Goal: Navigation & Orientation: Find specific page/section

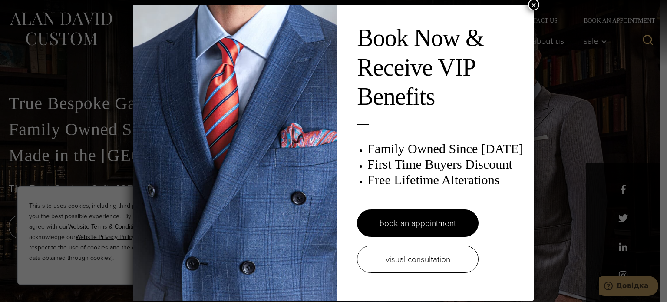
click at [533, 3] on button "×" at bounding box center [533, 4] width 11 height 11
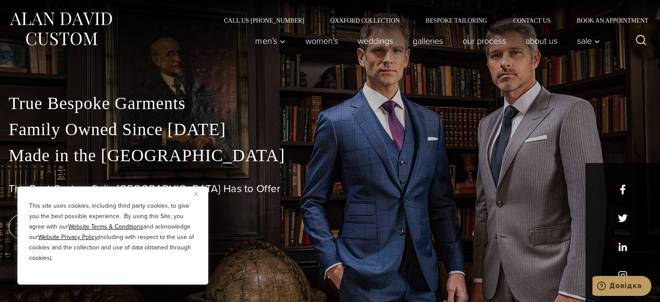
click at [602, 99] on p "True Bespoke Garments Family Owned Since 1913 Made in the United States" at bounding box center [330, 129] width 643 height 78
click at [197, 194] on img "Close" at bounding box center [196, 194] width 4 height 4
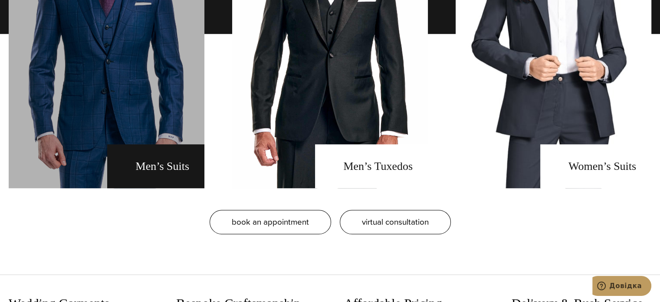
scroll to position [651, 0]
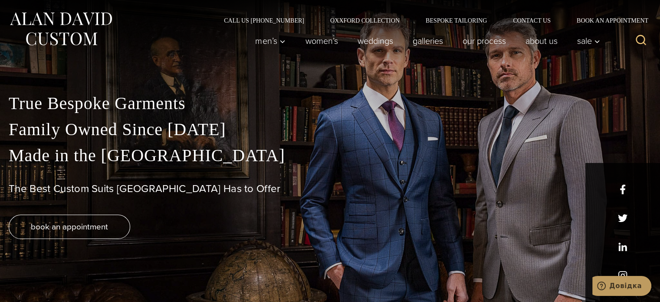
click at [468, 129] on p "True Bespoke Garments Family Owned Since 1913 Made in the United States" at bounding box center [330, 129] width 643 height 78
click at [504, 85] on div "True Bespoke Garments Family Owned Since 1913 Made in the United States The Bes…" at bounding box center [330, 174] width 660 height 255
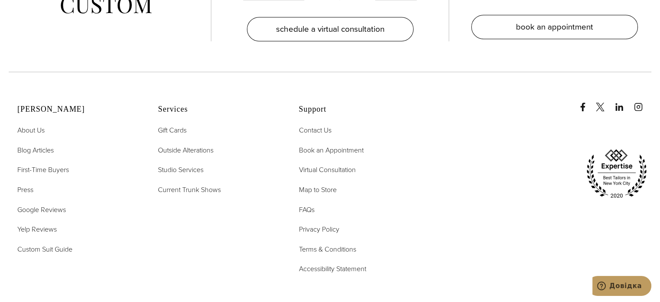
scroll to position [3863, 0]
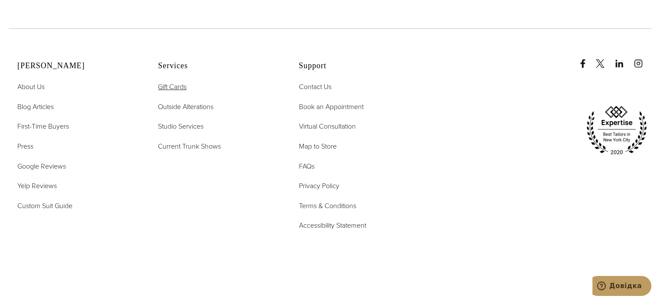
drag, startPoint x: 174, startPoint y: 64, endPoint x: 166, endPoint y: 56, distance: 11.0
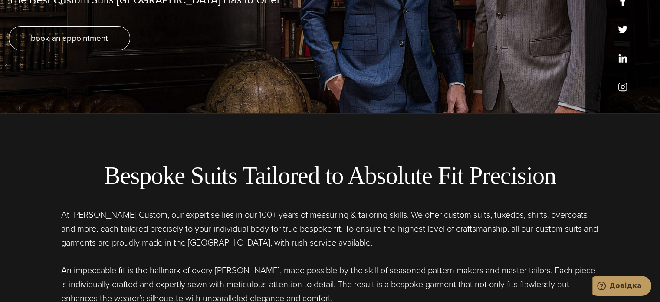
scroll to position [0, 0]
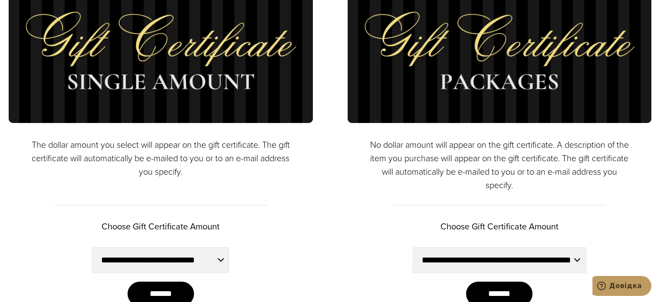
scroll to position [608, 0]
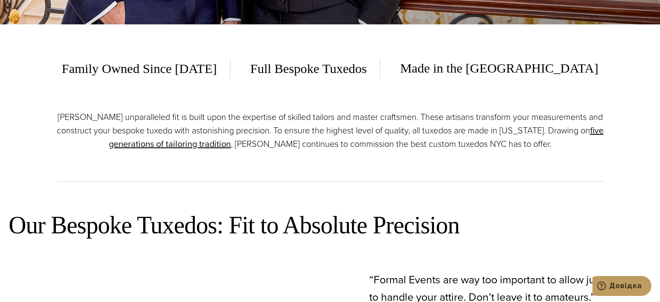
scroll to position [347, 0]
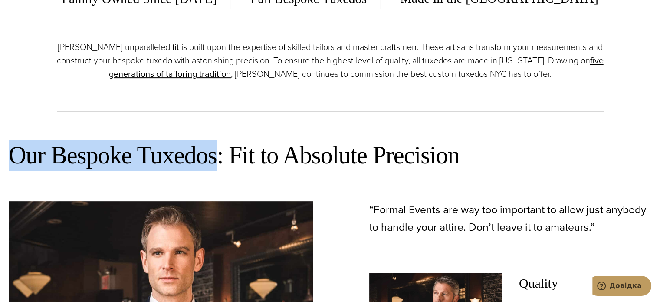
drag, startPoint x: 11, startPoint y: 152, endPoint x: 219, endPoint y: 109, distance: 212.8
click at [216, 160] on h2 "Our Bespoke Tuxedos: Fit to Absolute Precision" at bounding box center [330, 155] width 643 height 31
click at [210, 169] on div at bounding box center [210, 169] width 0 height 0
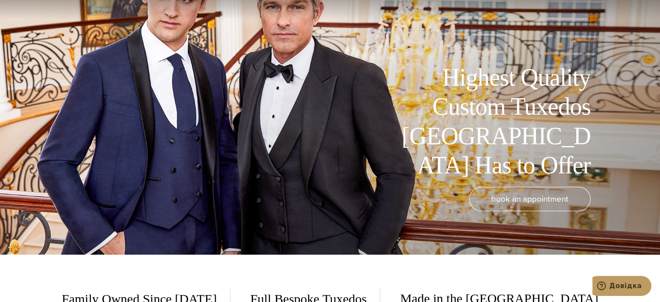
scroll to position [0, 0]
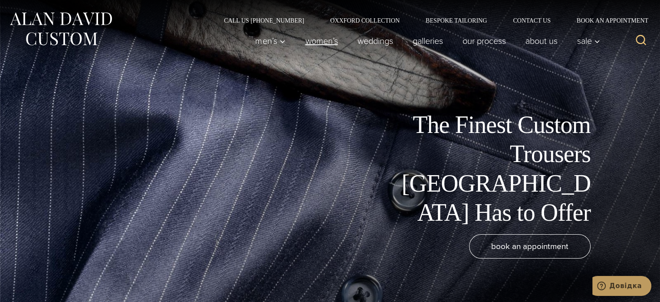
click at [325, 41] on link "Women’s" at bounding box center [322, 40] width 52 height 17
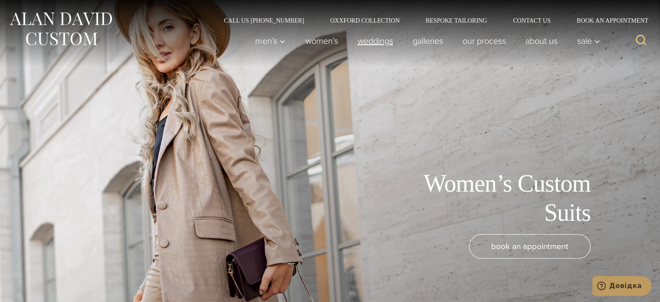
click at [370, 40] on link "weddings" at bounding box center [375, 40] width 55 height 17
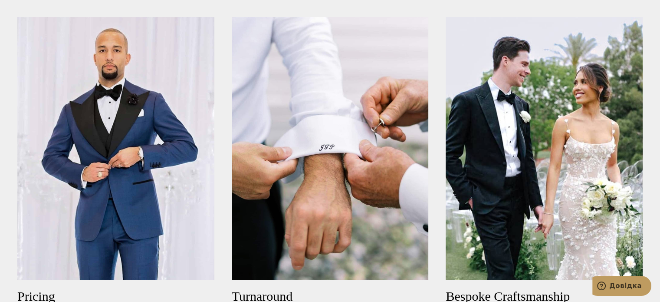
scroll to position [347, 0]
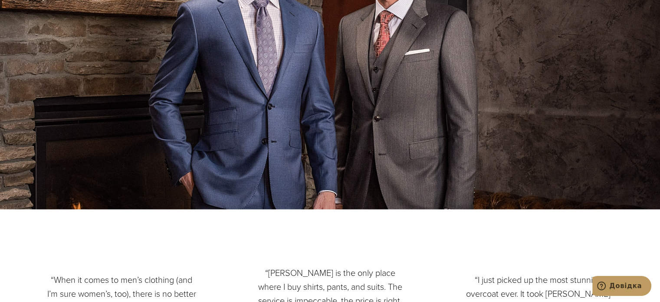
scroll to position [2430, 0]
